Goal: Task Accomplishment & Management: Manage account settings

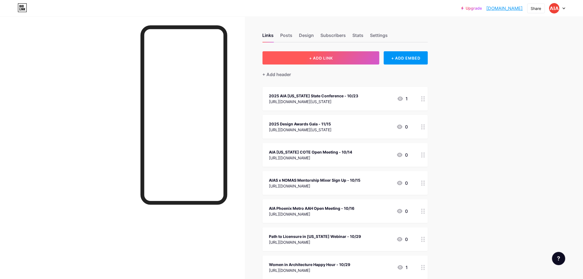
click at [326, 57] on span "+ ADD LINK" at bounding box center [321, 58] width 24 height 5
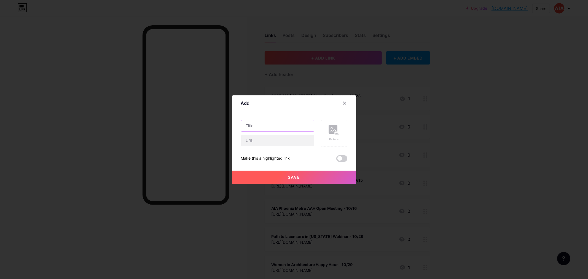
click at [269, 125] on input "text" at bounding box center [277, 125] width 73 height 11
drag, startPoint x: 286, startPoint y: 127, endPoint x: 241, endPoint y: 130, distance: 45.3
click at [241, 130] on div "Border Dialogues:" at bounding box center [277, 126] width 73 height 12
paste input "Architecture, Culture, and Place in [US_STATE]"
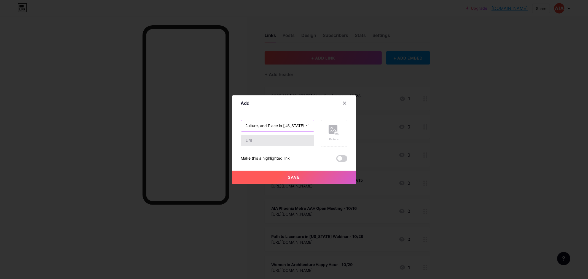
type input "Border Dialogues: Architecture, Culture, and Place in [US_STATE] - 11/6"
click at [251, 143] on input "text" at bounding box center [277, 140] width 73 height 11
paste input "[URL][DOMAIN_NAME][US_STATE]"
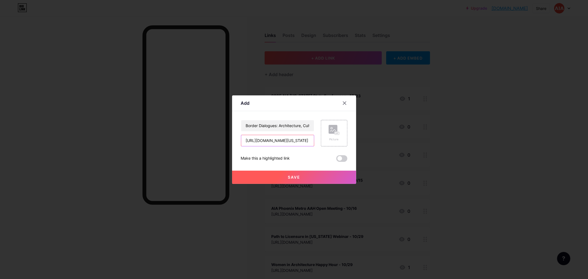
type input "[URL][DOMAIN_NAME][US_STATE]"
click at [295, 177] on span "Save" at bounding box center [294, 177] width 12 height 5
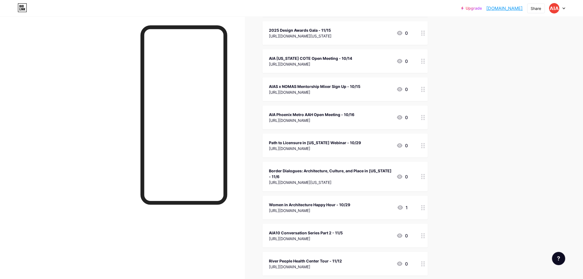
scroll to position [122, 0]
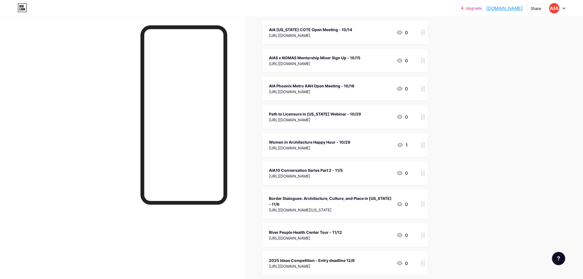
click at [563, 7] on icon at bounding box center [564, 8] width 3 height 2
click at [534, 78] on li "Logout" at bounding box center [531, 77] width 68 height 15
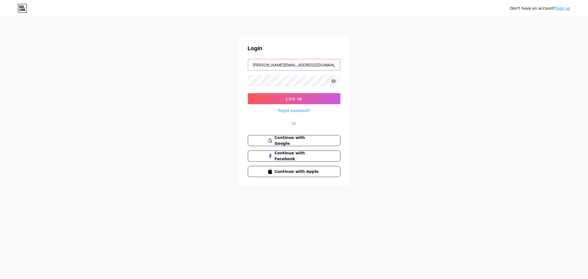
click at [317, 67] on input "[PERSON_NAME][EMAIL_ADDRESS][DOMAIN_NAME][US_STATE]" at bounding box center [294, 64] width 92 height 11
type input "[EMAIL_ADDRESS][DOMAIN_NAME][US_STATE]"
click at [310, 98] on button "Log In" at bounding box center [294, 98] width 93 height 11
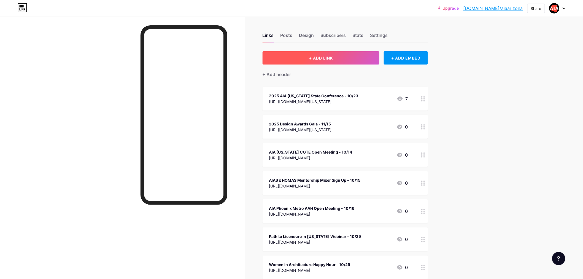
click at [316, 57] on span "+ ADD LINK" at bounding box center [321, 58] width 24 height 5
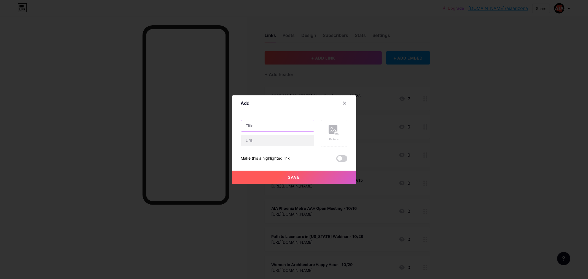
click at [262, 125] on input "text" at bounding box center [277, 125] width 73 height 11
click at [260, 145] on input "text" at bounding box center [277, 140] width 73 height 11
paste input "[URL][DOMAIN_NAME][US_STATE]"
type input "[URL][DOMAIN_NAME][US_STATE]"
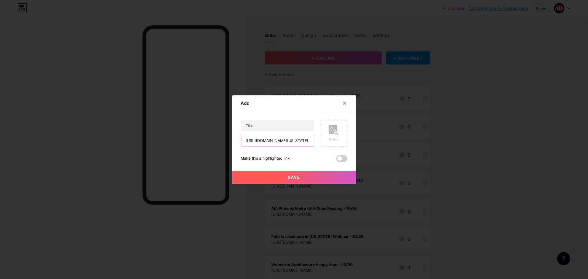
scroll to position [0, 0]
click at [258, 125] on input "text" at bounding box center [277, 125] width 73 height 11
paste input "Border Dialogues: Architecture, Culture, and Place in [US_STATE]"
click at [298, 126] on input "Border Dialogues: Architecture, Culture, and Place in [US_STATE] - 11/6" at bounding box center [277, 125] width 73 height 11
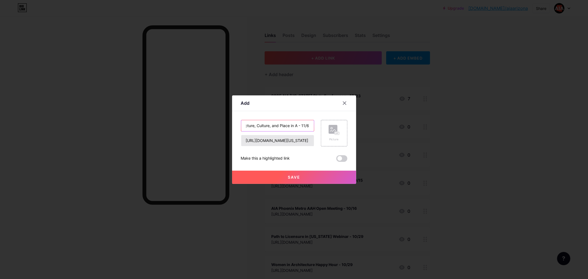
scroll to position [0, 47]
type input "Border Dialogues: Architecture, Culture, and Place in AZ - 11/6"
click at [298, 175] on span "Save" at bounding box center [294, 177] width 12 height 5
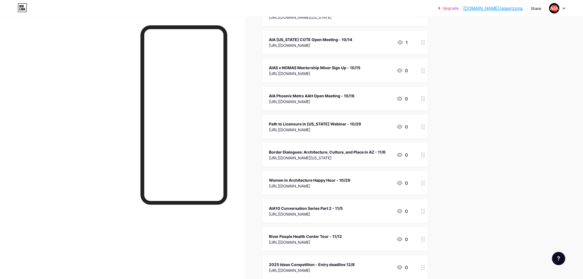
scroll to position [153, 0]
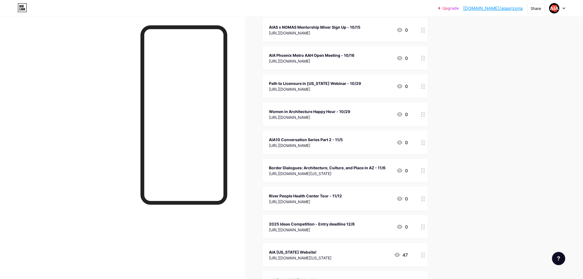
click at [564, 7] on icon at bounding box center [564, 8] width 3 height 2
click at [539, 76] on li "Logout" at bounding box center [531, 77] width 68 height 15
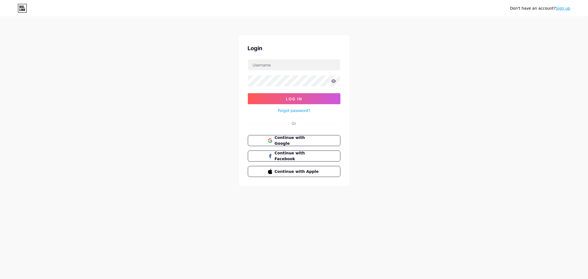
type input "[EMAIL_ADDRESS][DOMAIN_NAME][US_STATE]"
click at [299, 66] on input "[EMAIL_ADDRESS][DOMAIN_NAME][US_STATE]" at bounding box center [294, 64] width 92 height 11
click at [296, 97] on span "Log In" at bounding box center [294, 98] width 16 height 5
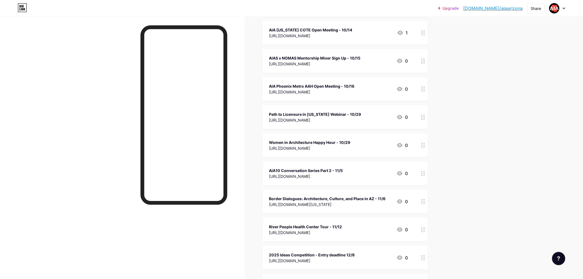
scroll to position [122, 0]
click at [566, 7] on icon at bounding box center [564, 8] width 3 height 2
click at [532, 76] on li "Logout" at bounding box center [531, 77] width 68 height 15
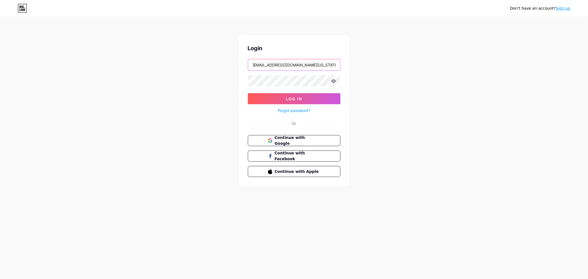
click at [297, 67] on input "[EMAIL_ADDRESS][DOMAIN_NAME][US_STATE]" at bounding box center [294, 64] width 92 height 11
type input "[PERSON_NAME][EMAIL_ADDRESS][DOMAIN_NAME][US_STATE]"
click at [293, 100] on span "Log In" at bounding box center [294, 98] width 16 height 5
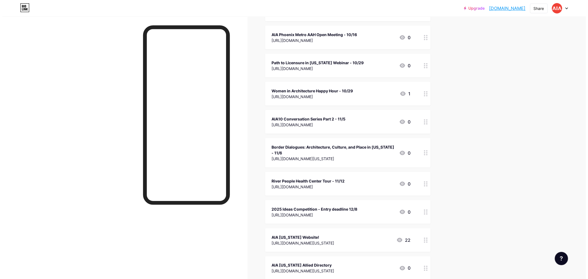
scroll to position [184, 0]
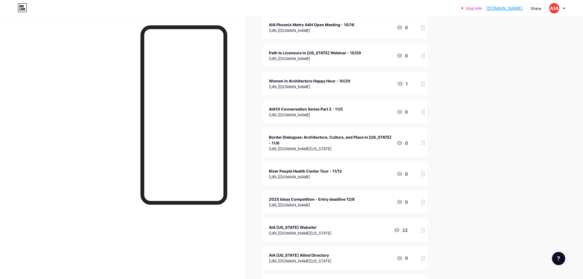
click at [324, 147] on div "[URL][DOMAIN_NAME][US_STATE]" at bounding box center [330, 149] width 123 height 6
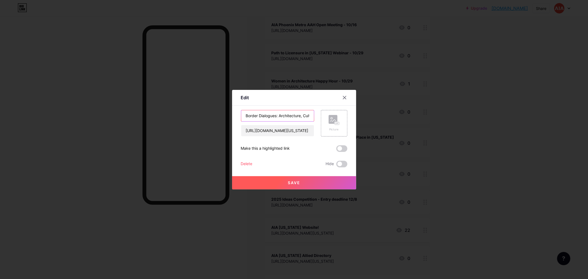
click at [298, 116] on input "Border Dialogues: Architecture, Culture, and Place in [US_STATE] - 11/6" at bounding box center [277, 115] width 73 height 11
type input "Border Dialogues: Architecture, Culture, and Place in AZ - 11/6"
click at [301, 187] on button "Save" at bounding box center [294, 182] width 124 height 13
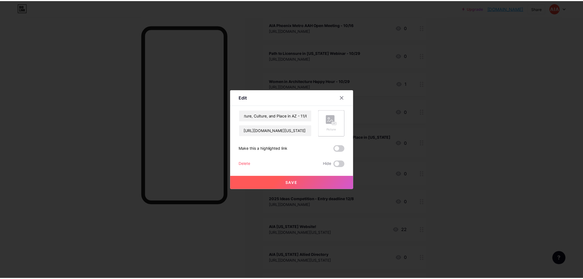
scroll to position [0, 0]
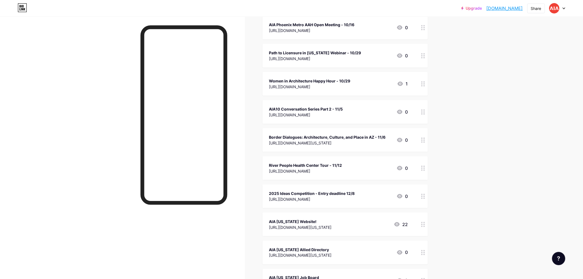
click at [474, 142] on div "Upgrade aiaphxmetroaz.b... [DOMAIN_NAME] Share Switch accounts AIA [US_STATE] […" at bounding box center [291, 183] width 583 height 735
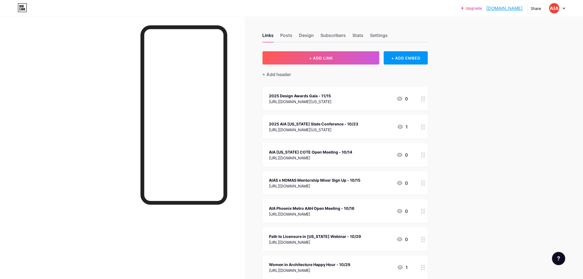
click at [565, 6] on div at bounding box center [558, 8] width 16 height 10
click at [527, 77] on li "Logout" at bounding box center [531, 77] width 68 height 15
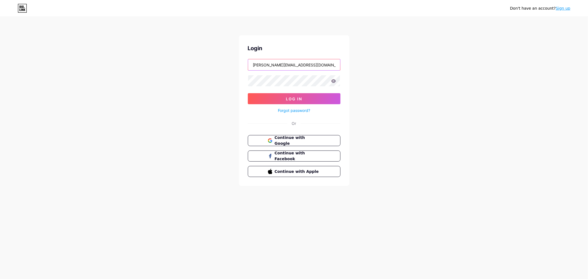
click at [326, 61] on input "[PERSON_NAME][EMAIL_ADDRESS][DOMAIN_NAME][US_STATE]" at bounding box center [294, 64] width 92 height 11
type input "[EMAIL_ADDRESS][DOMAIN_NAME][US_STATE]"
click at [321, 97] on button "Log In" at bounding box center [294, 98] width 93 height 11
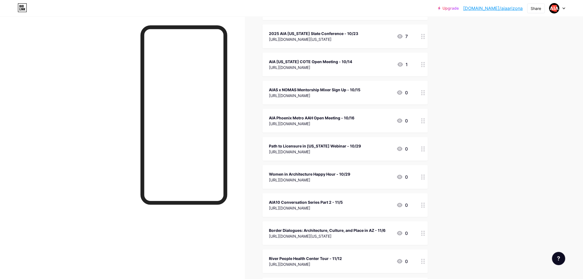
scroll to position [92, 0]
click at [304, 65] on div "[URL][DOMAIN_NAME]" at bounding box center [310, 66] width 83 height 6
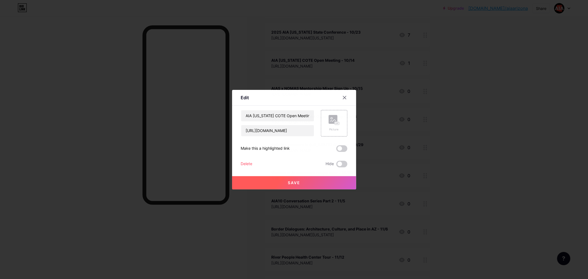
click at [248, 163] on div "Delete" at bounding box center [247, 164] width 12 height 7
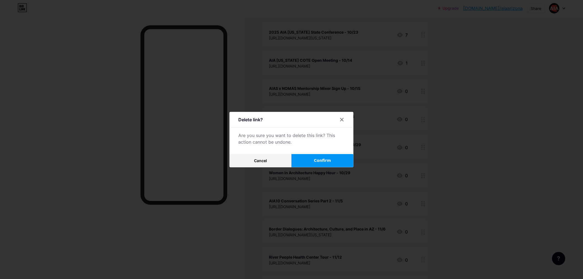
click at [334, 161] on button "Confirm" at bounding box center [323, 160] width 62 height 13
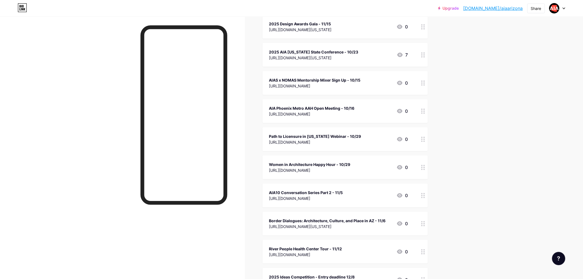
scroll to position [61, 0]
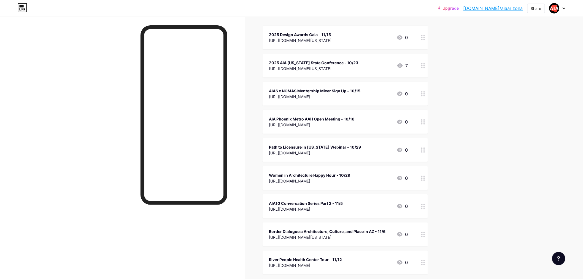
click at [565, 7] on icon at bounding box center [564, 8] width 3 height 2
click at [531, 75] on li "Logout" at bounding box center [531, 77] width 68 height 15
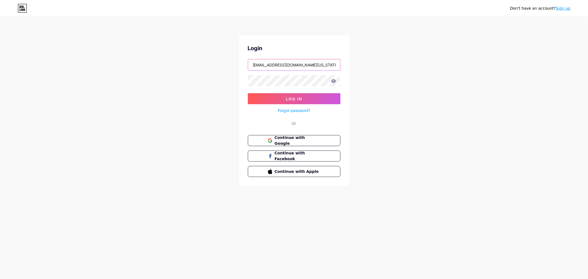
click at [315, 65] on input "[EMAIL_ADDRESS][DOMAIN_NAME][US_STATE]" at bounding box center [294, 64] width 92 height 11
type input "[PERSON_NAME][EMAIL_ADDRESS][DOMAIN_NAME][US_STATE]"
click at [287, 100] on span "Log In" at bounding box center [294, 98] width 16 height 5
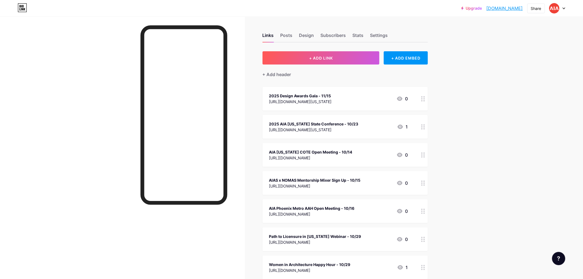
click at [296, 163] on div "AIA [US_STATE] COTE Open Meeting - 10/14 [URL][DOMAIN_NAME] 0" at bounding box center [345, 155] width 165 height 24
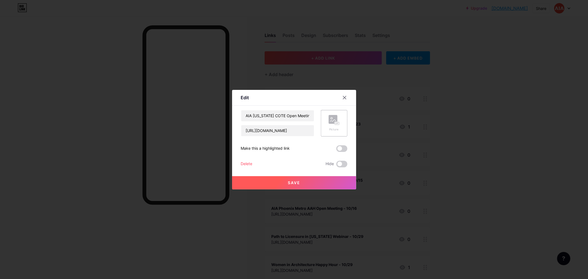
click at [248, 164] on div "Delete" at bounding box center [247, 164] width 12 height 7
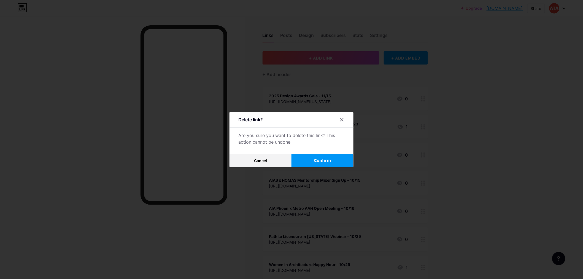
click at [320, 163] on span "Confirm" at bounding box center [322, 161] width 17 height 6
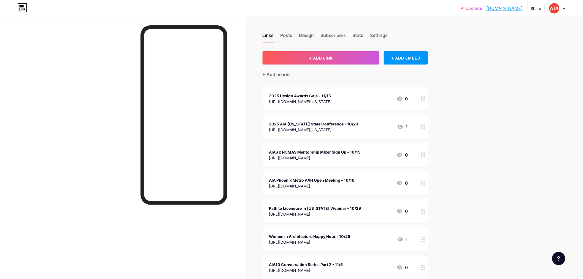
click at [563, 6] on div at bounding box center [558, 8] width 16 height 10
click at [510, 77] on li "Logout" at bounding box center [531, 77] width 68 height 15
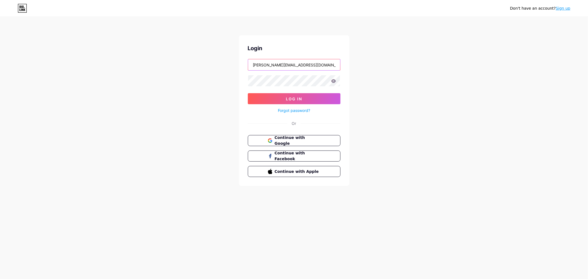
click at [311, 64] on input "[PERSON_NAME][EMAIL_ADDRESS][DOMAIN_NAME][US_STATE]" at bounding box center [294, 64] width 92 height 11
type input "[PERSON_NAME][EMAIL_ADDRESS][DOMAIN_NAME][US_STATE]"
click at [294, 98] on span "Log In" at bounding box center [294, 98] width 16 height 5
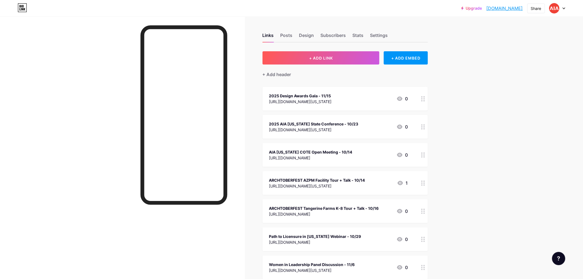
click at [315, 155] on div "[URL][DOMAIN_NAME]" at bounding box center [310, 158] width 83 height 6
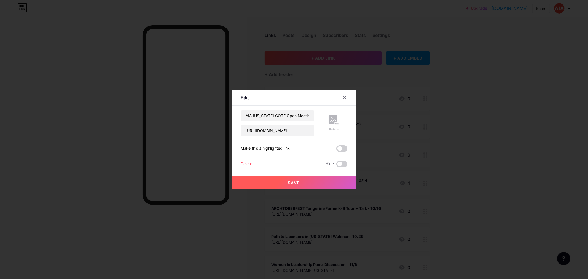
click at [242, 161] on div "Delete" at bounding box center [247, 164] width 12 height 7
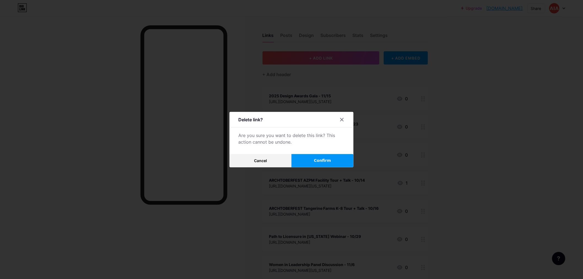
click at [310, 158] on button "Confirm" at bounding box center [323, 160] width 62 height 13
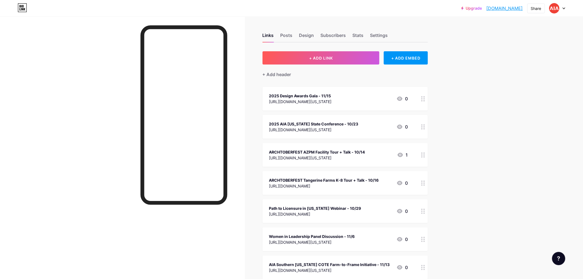
click at [308, 153] on div "ARCHTOBERFEST AZPM Facility Tour + Talk - 10/14" at bounding box center [317, 152] width 96 height 6
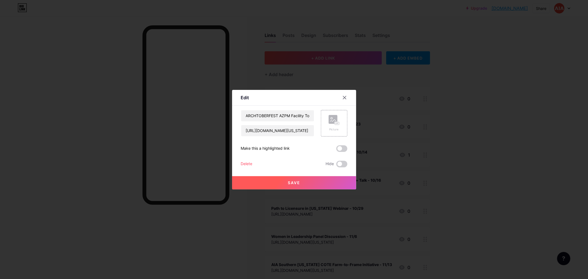
click at [248, 161] on div "Delete" at bounding box center [247, 164] width 12 height 7
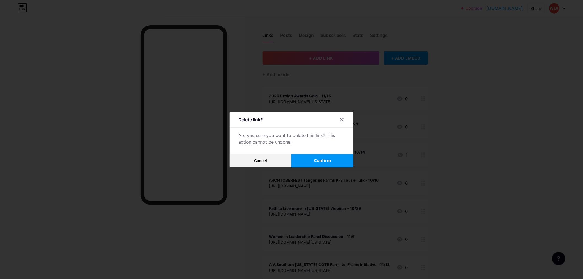
click at [315, 159] on button "Confirm" at bounding box center [323, 160] width 62 height 13
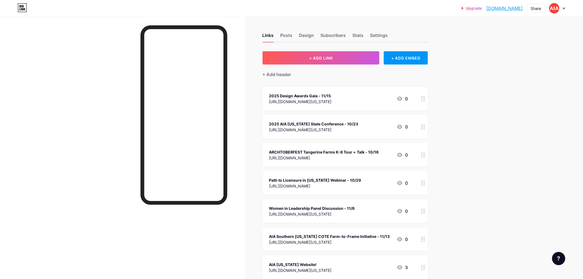
click at [461, 131] on div "Upgrade aiasouthernaz.b... [DOMAIN_NAME] Share Switch accounts aiasouthernaz [D…" at bounding box center [291, 275] width 583 height 550
